Goal: Task Accomplishment & Management: Complete application form

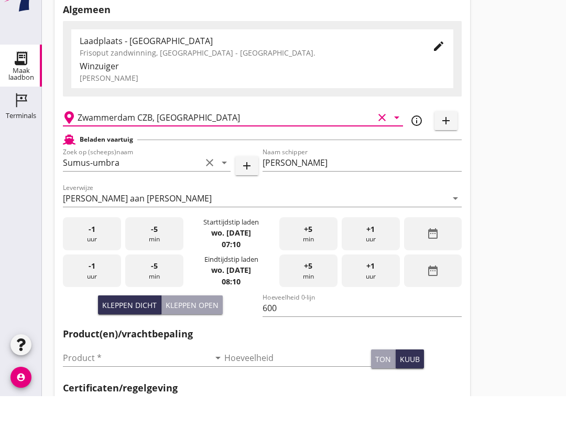
click at [136, 378] on input "Product *" at bounding box center [136, 386] width 147 height 17
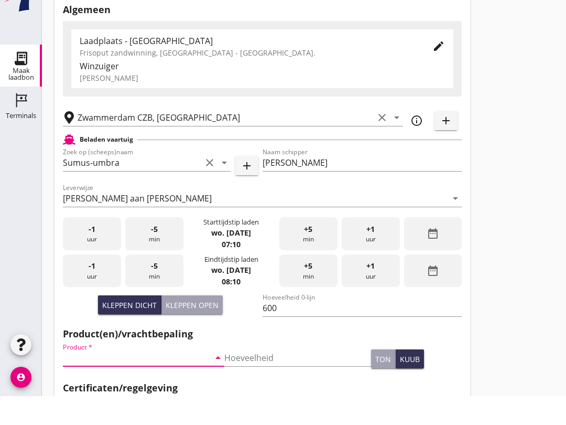
scroll to position [204, 0]
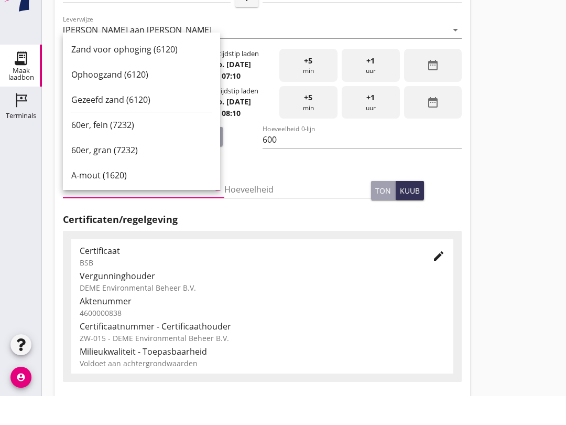
click at [153, 97] on div "Ophoogzand (6120)" at bounding box center [141, 103] width 141 height 13
type input "Ophoogzand (6120)"
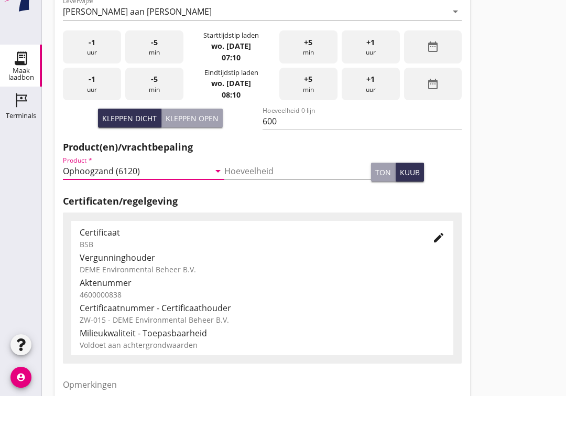
scroll to position [333, 0]
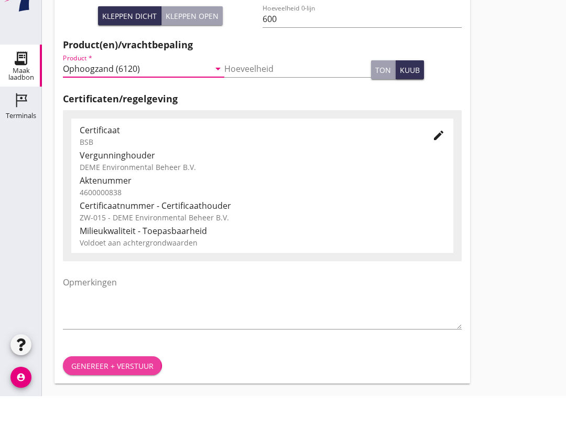
click at [137, 389] on div "Genereer + verstuur" at bounding box center [112, 394] width 82 height 11
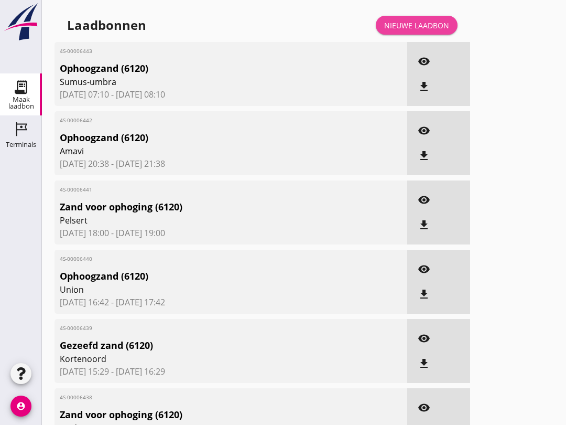
click at [428, 31] on div "Nieuwe laadbon" at bounding box center [416, 25] width 65 height 11
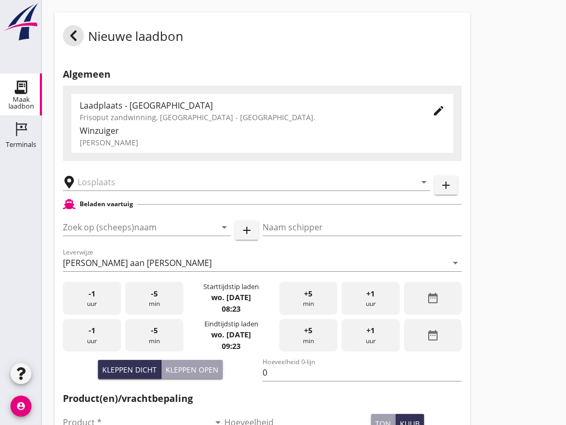
click at [107, 235] on input "Zoek op (scheeps)naam" at bounding box center [132, 227] width 138 height 17
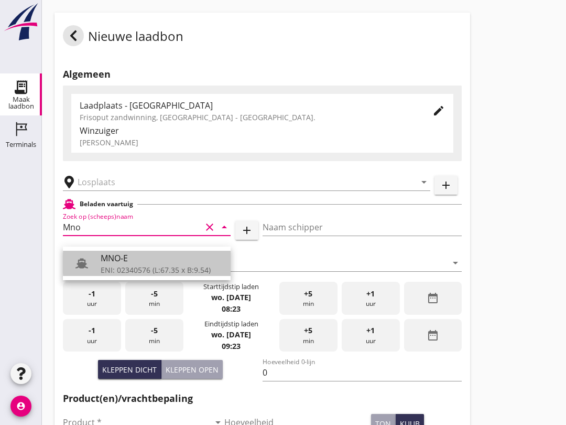
click at [142, 267] on div "ENI: 02340576 (L:67.35 x B:9.54)" at bounding box center [162, 269] width 122 height 11
type input "MNO-E"
type input "[PERSON_NAME]"
type input "550"
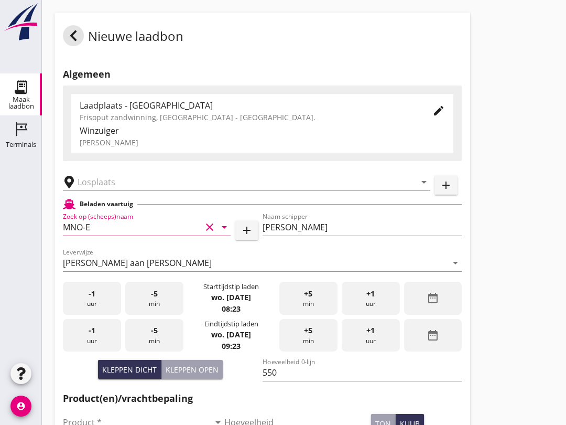
click at [136, 190] on input "text" at bounding box center [240, 182] width 324 height 17
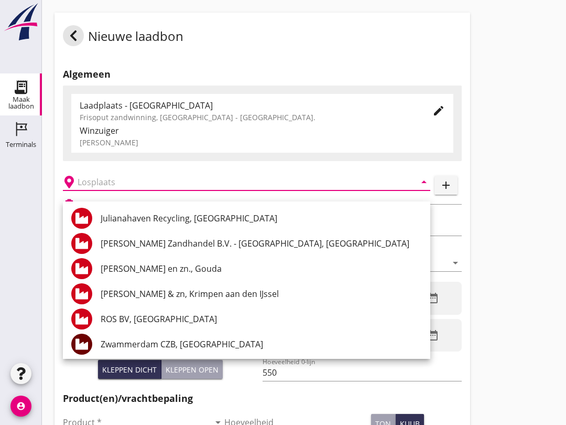
click at [516, 322] on div "Nieuwe laadbon Algemeen Laadplaats - [GEOGRAPHIC_DATA] Frisoput zandwinning, [G…" at bounding box center [304, 374] width 524 height 749
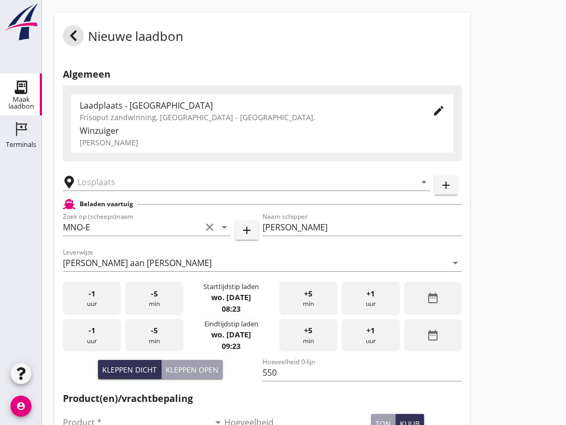
click at [306, 380] on input "550" at bounding box center [363, 372] width 200 height 17
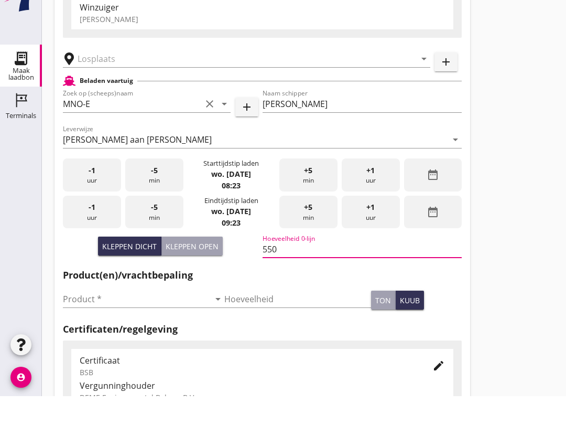
scroll to position [95, 0]
click at [153, 79] on input "text" at bounding box center [240, 87] width 324 height 17
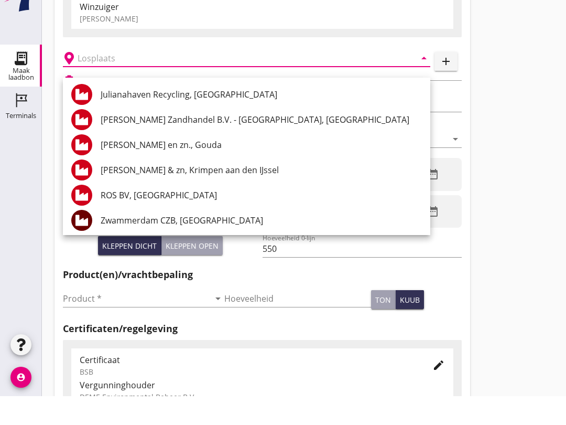
click at [173, 211] on div "ROS BV, [GEOGRAPHIC_DATA]" at bounding box center [261, 223] width 321 height 25
type input "ROS BV, [GEOGRAPHIC_DATA]"
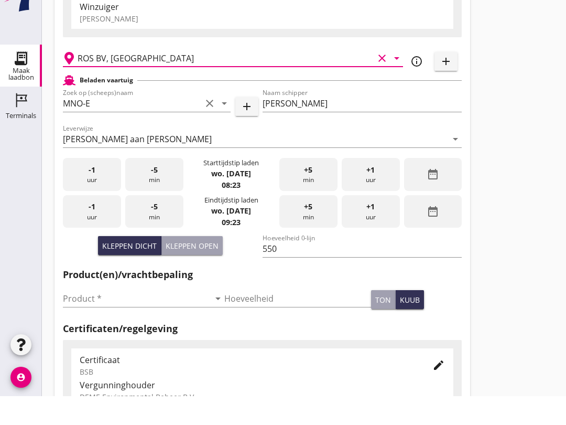
click at [115, 319] on input "Product *" at bounding box center [136, 327] width 147 height 17
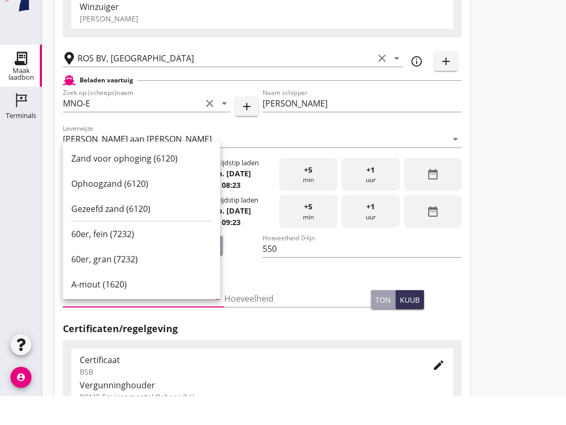
click at [140, 206] on div "Ophoogzand (6120)" at bounding box center [141, 212] width 141 height 13
type input "Ophoogzand (6120)"
